Goal: Find specific page/section: Find specific page/section

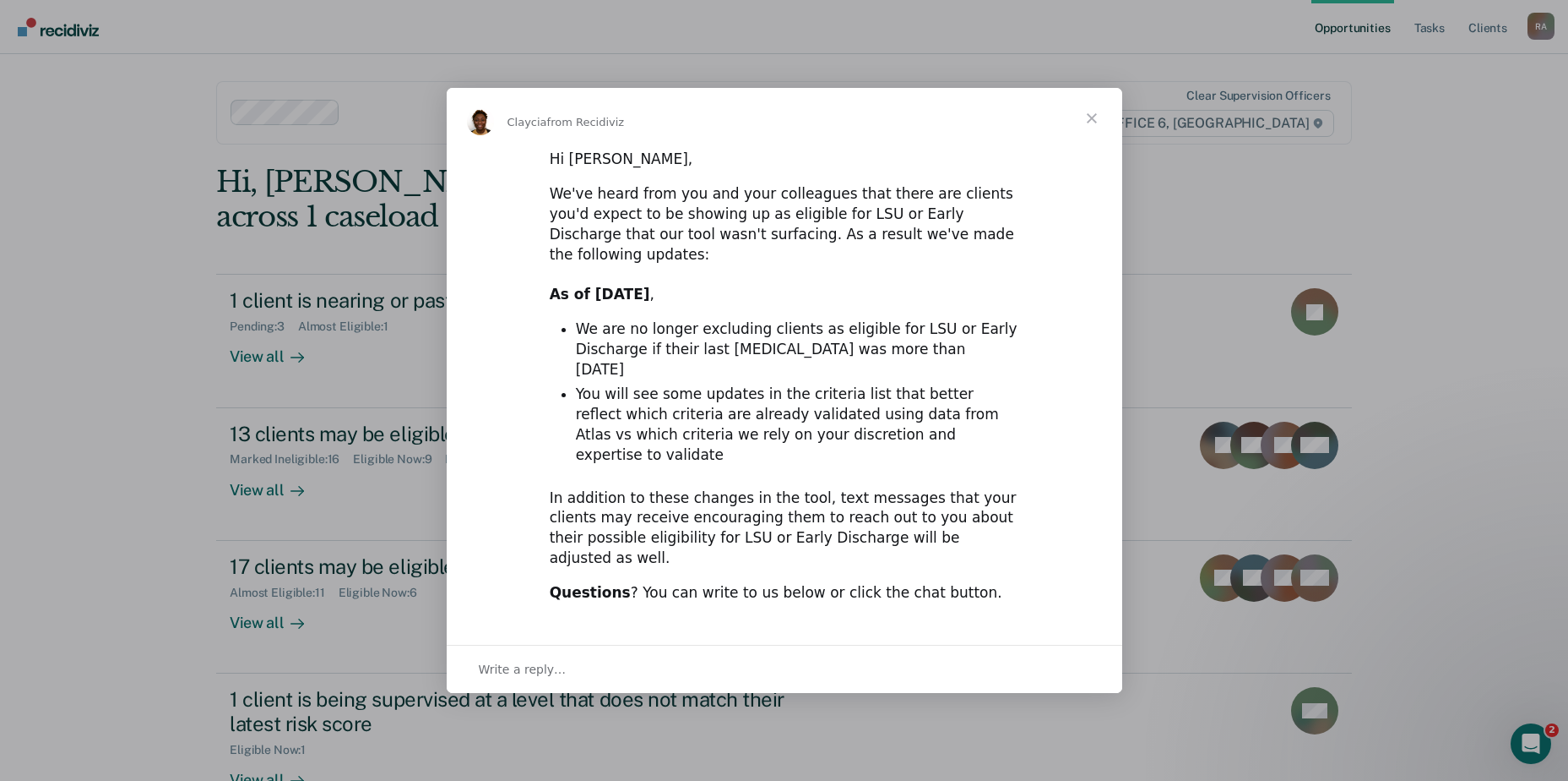
click at [1092, 148] on span "Close" at bounding box center [1092, 119] width 61 height 61
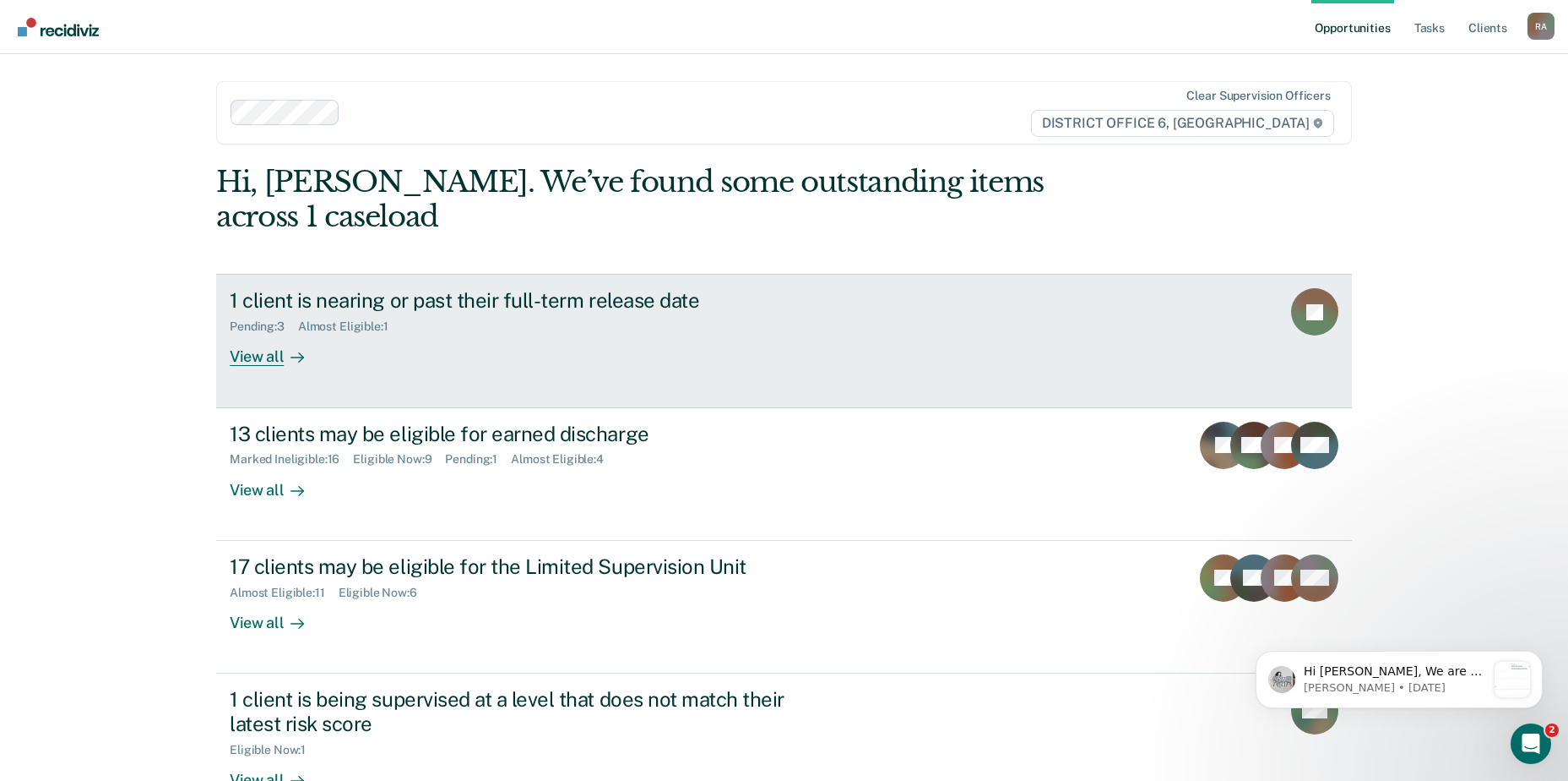
click at [422, 310] on div "1 client is nearing or past their full-term release date Pending : 3 Almost Eli…" at bounding box center [546, 326] width 633 height 78
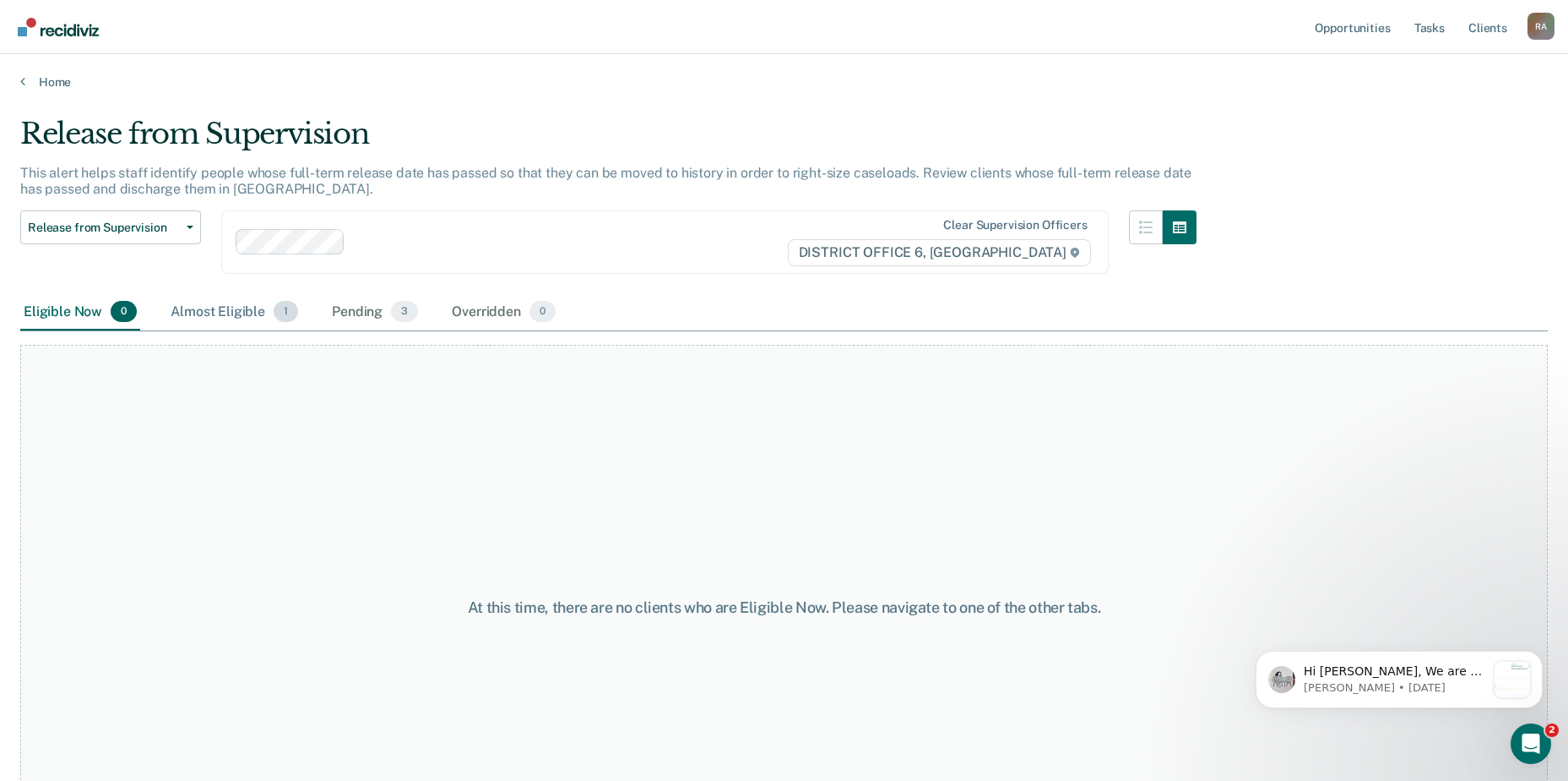
click at [229, 313] on div "Almost Eligible 1" at bounding box center [235, 312] width 134 height 38
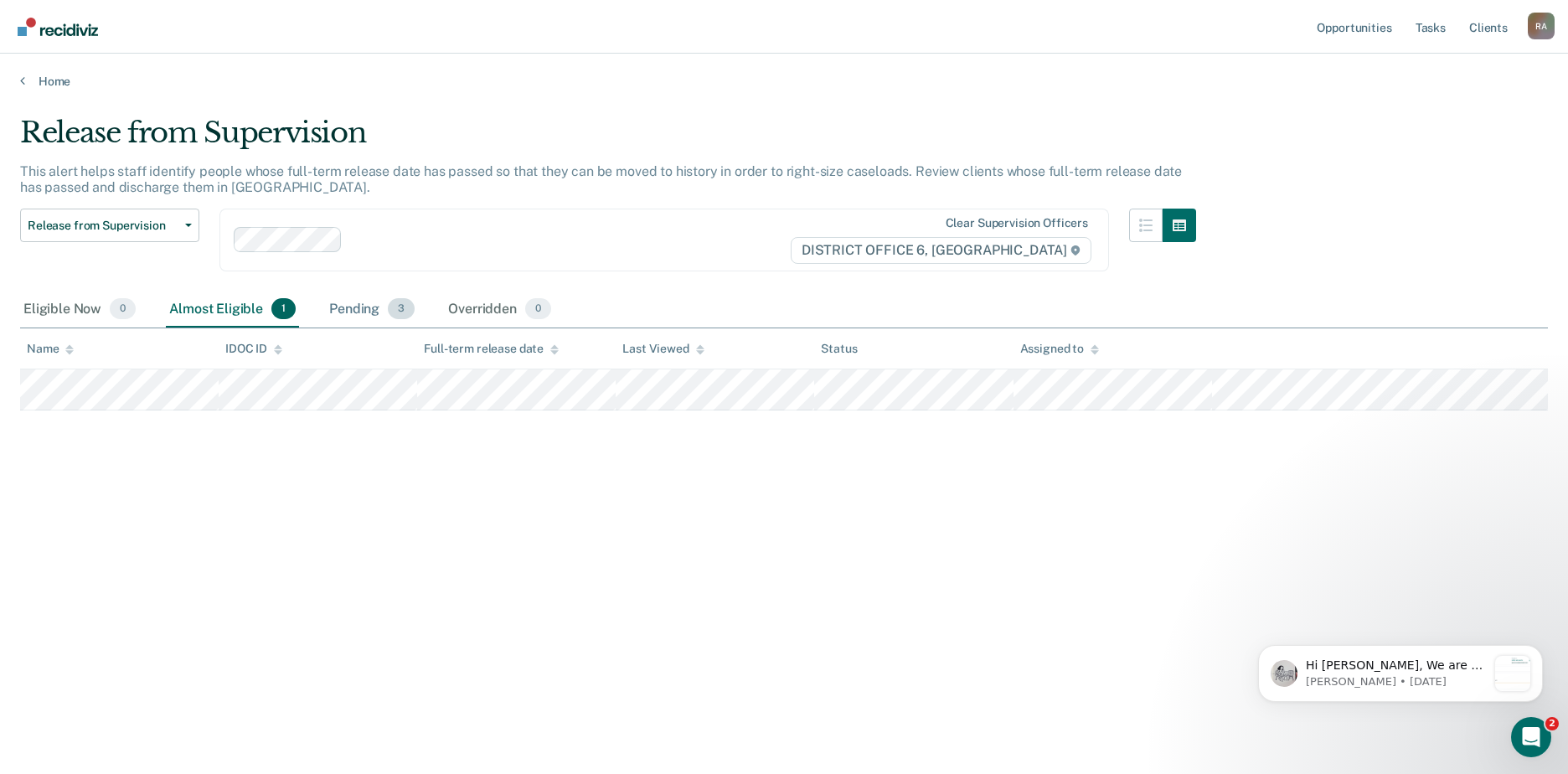
click at [363, 307] on div "Pending 3" at bounding box center [372, 310] width 93 height 37
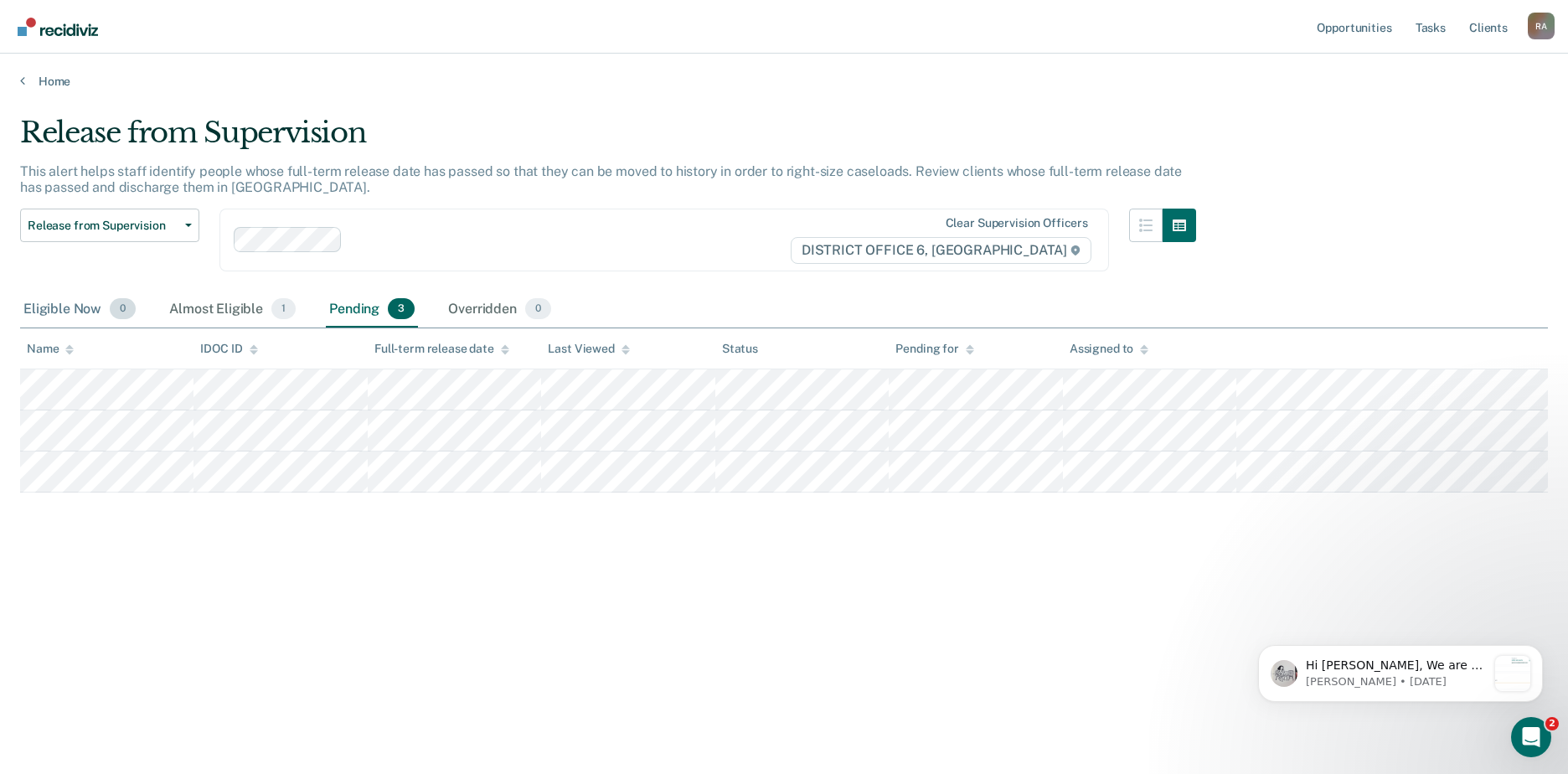
click at [61, 306] on div "Eligible Now 0" at bounding box center [79, 310] width 119 height 37
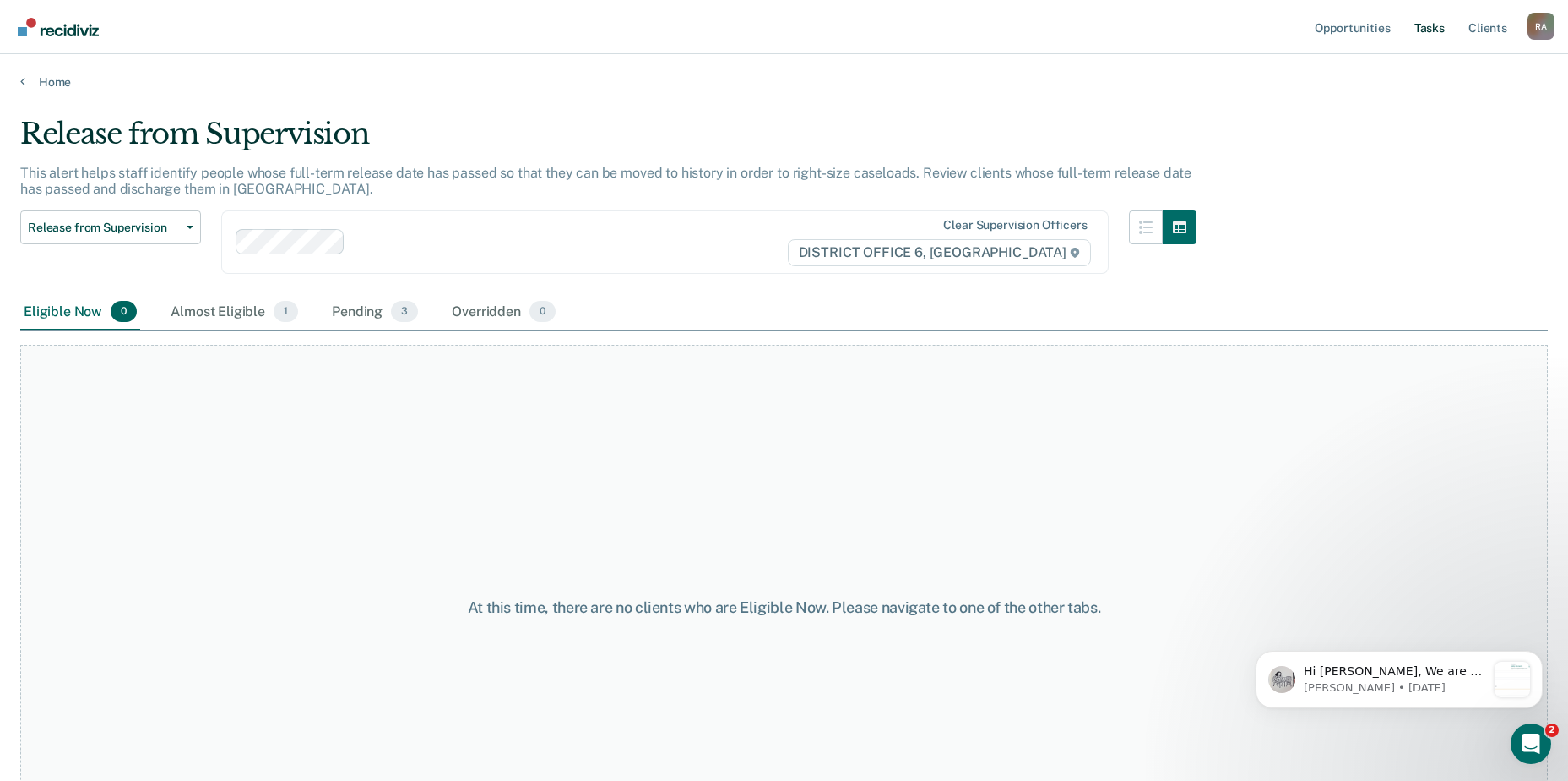
click at [1434, 26] on link "Tasks" at bounding box center [1429, 27] width 37 height 54
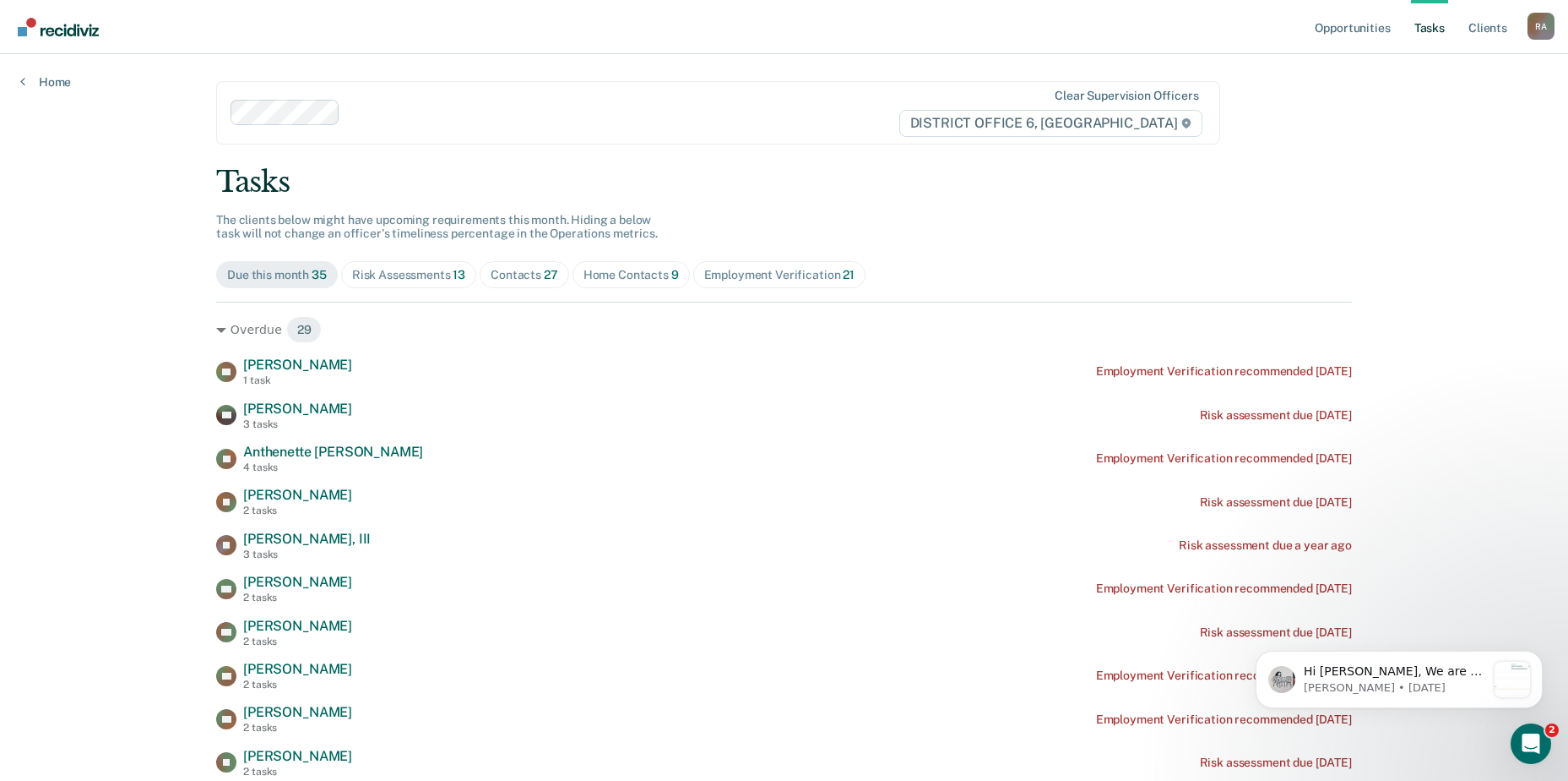
click at [590, 277] on div "Home Contacts 9" at bounding box center [631, 275] width 95 height 14
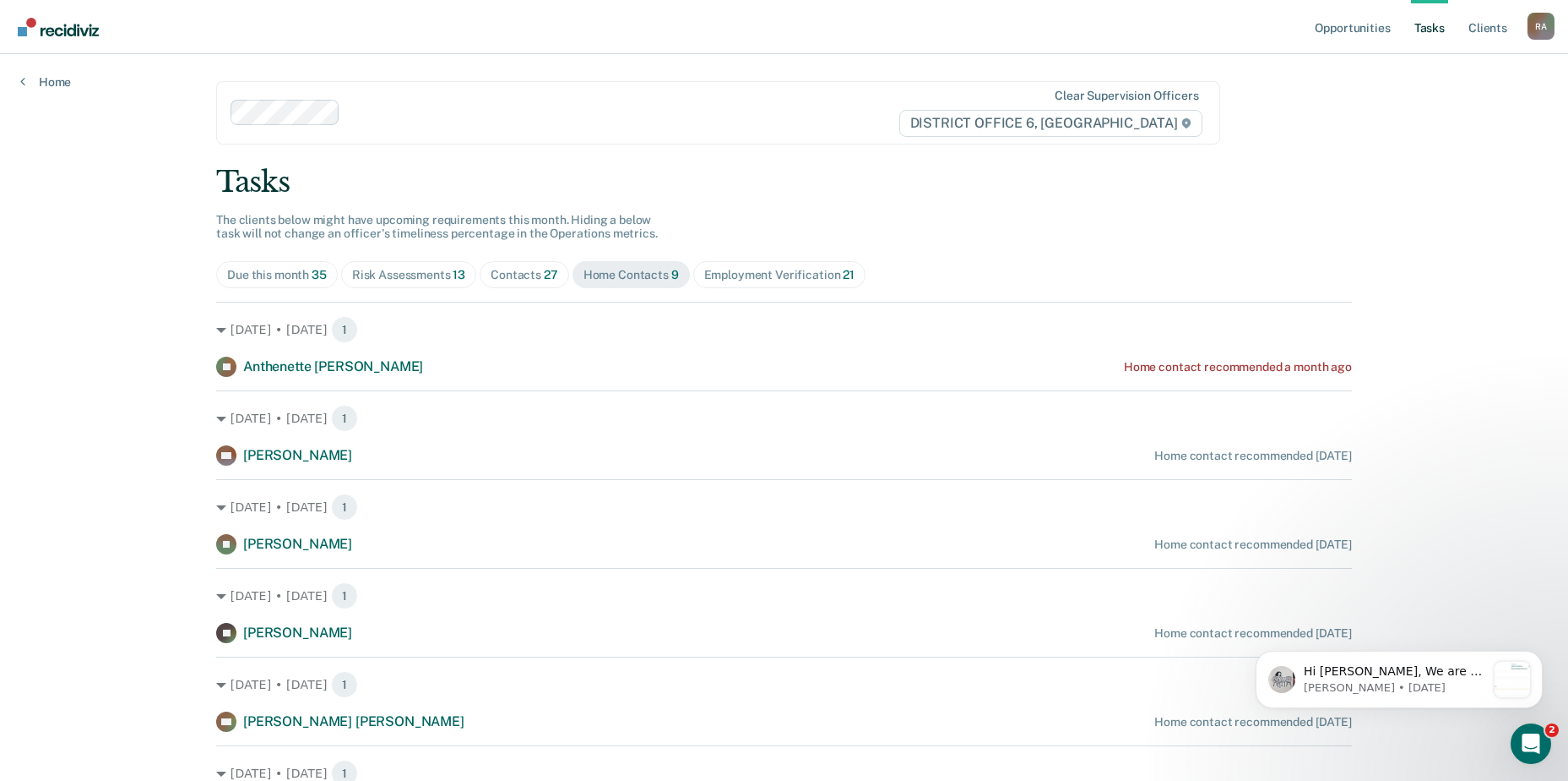
click at [414, 268] on div "Risk Assessments 13" at bounding box center [409, 275] width 113 height 14
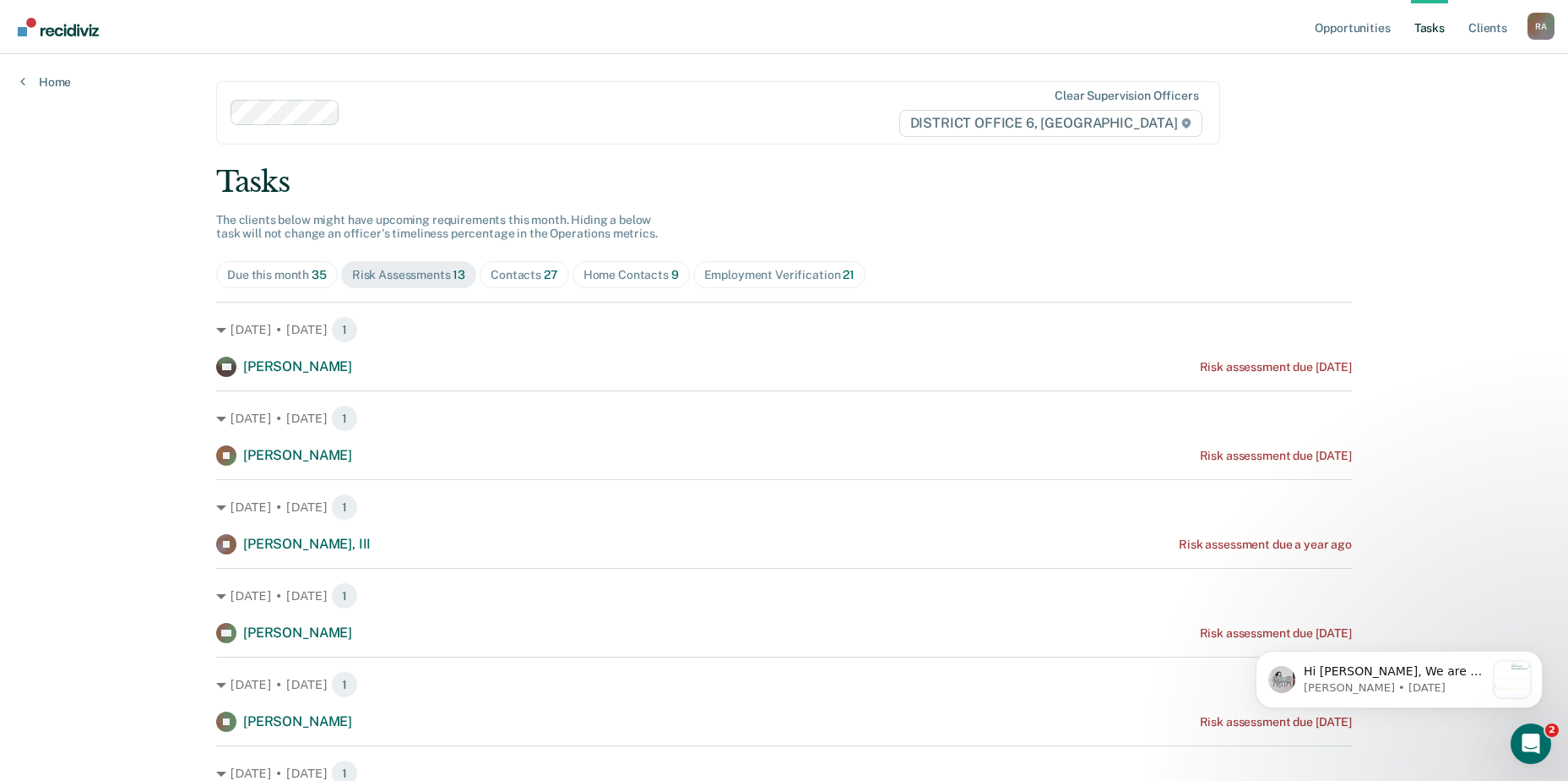
click at [544, 277] on span "27" at bounding box center [551, 274] width 14 height 13
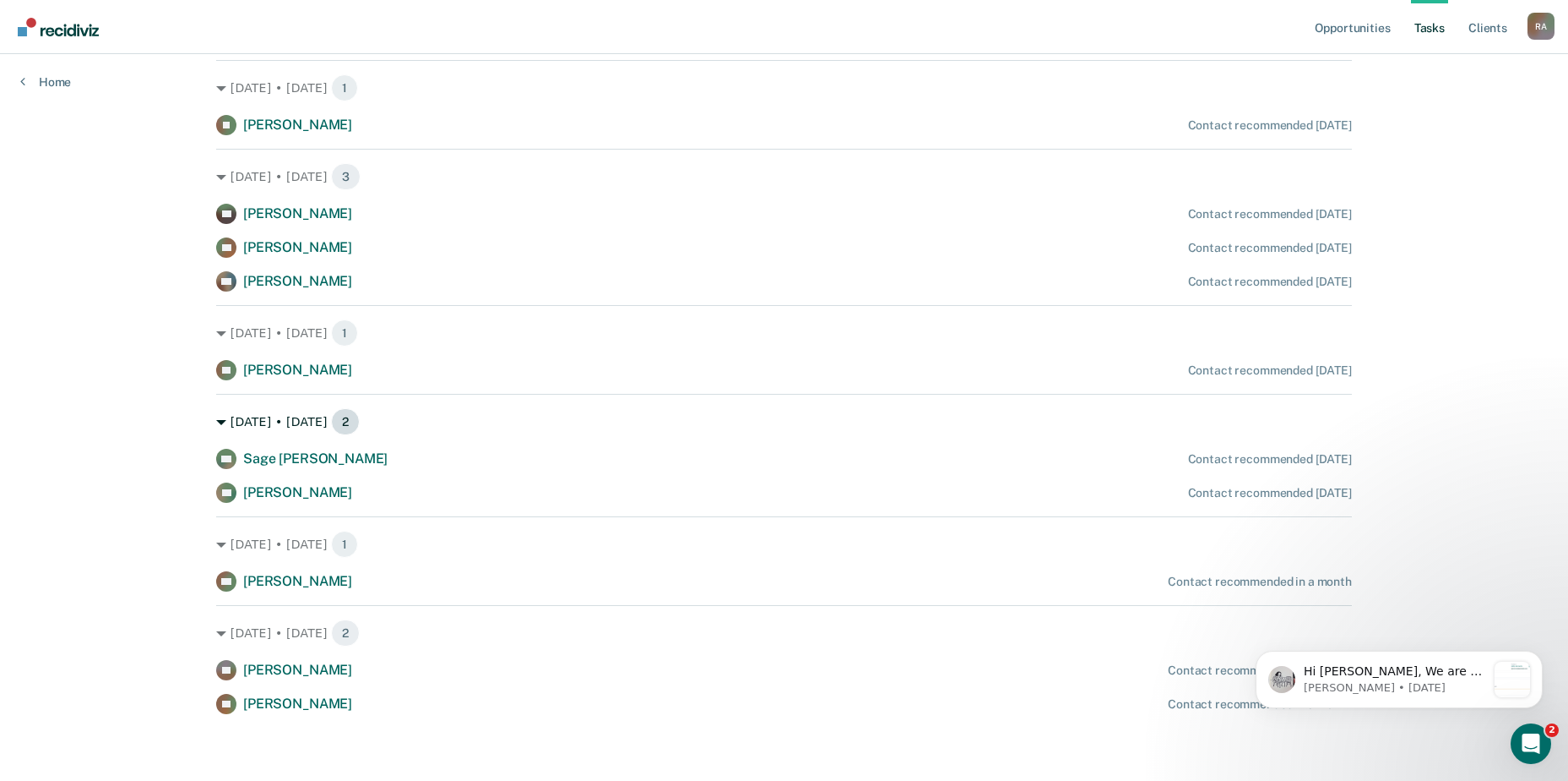
scroll to position [1696, 0]
